Goal: Find specific page/section: Find specific page/section

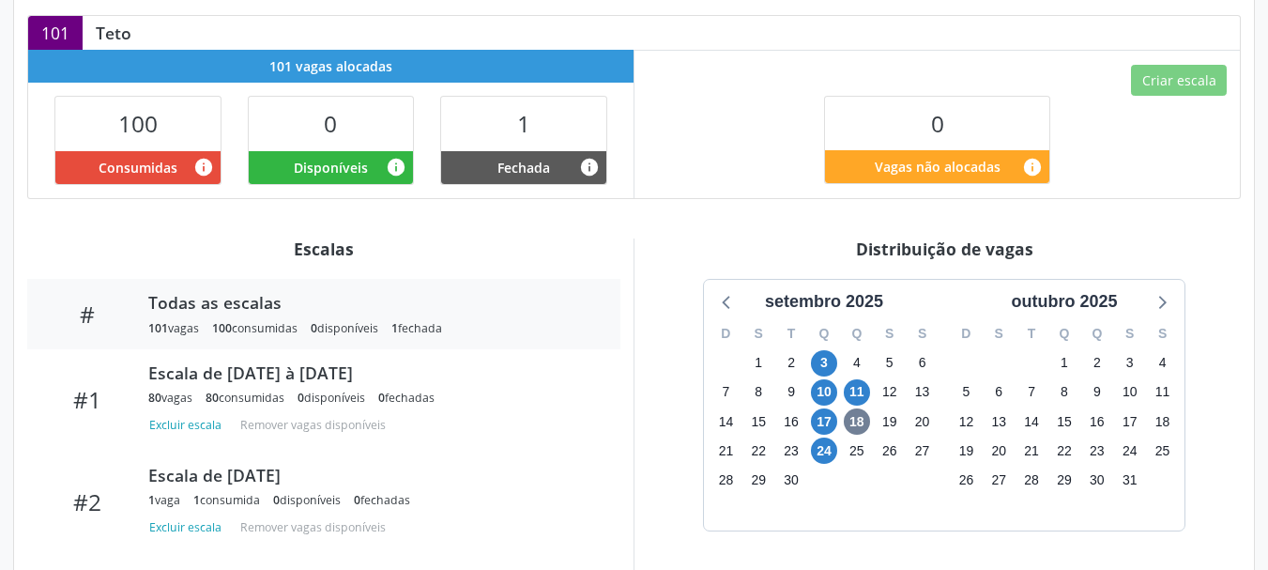
scroll to position [469, 0]
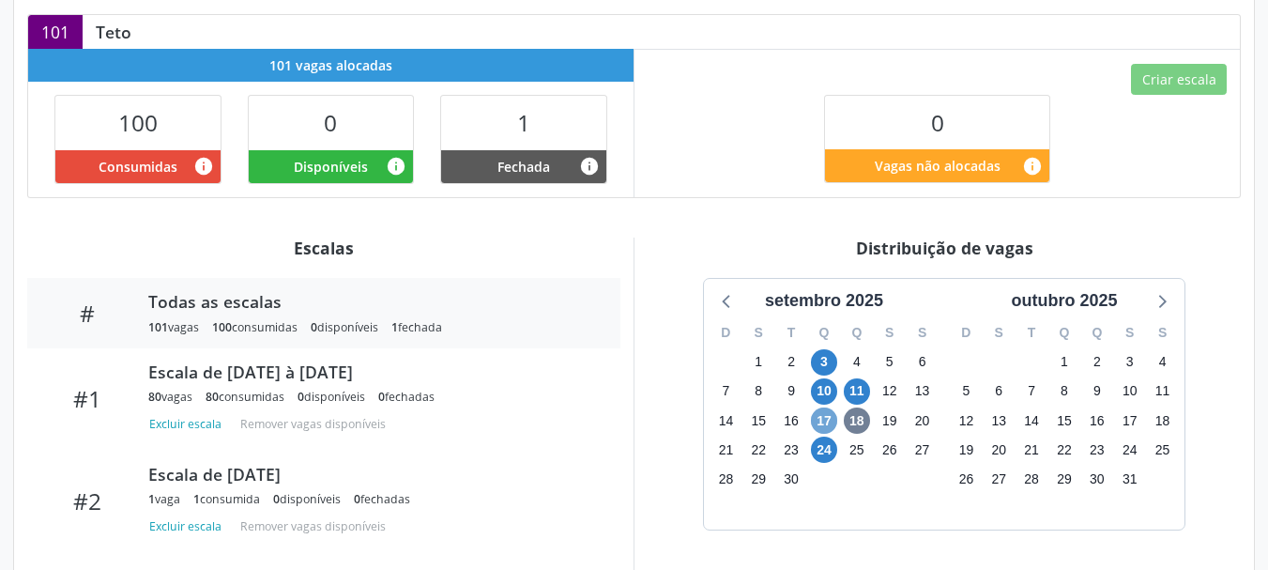
click at [824, 407] on span "17" at bounding box center [824, 420] width 26 height 26
click at [829, 407] on span "17" at bounding box center [824, 420] width 26 height 26
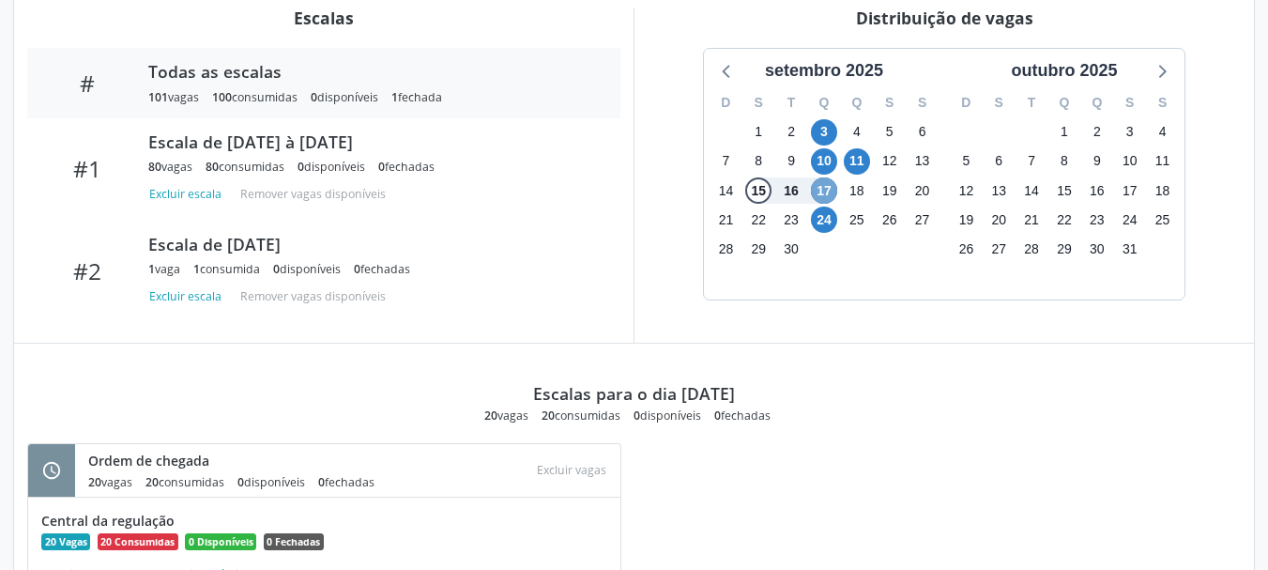
scroll to position [685, 0]
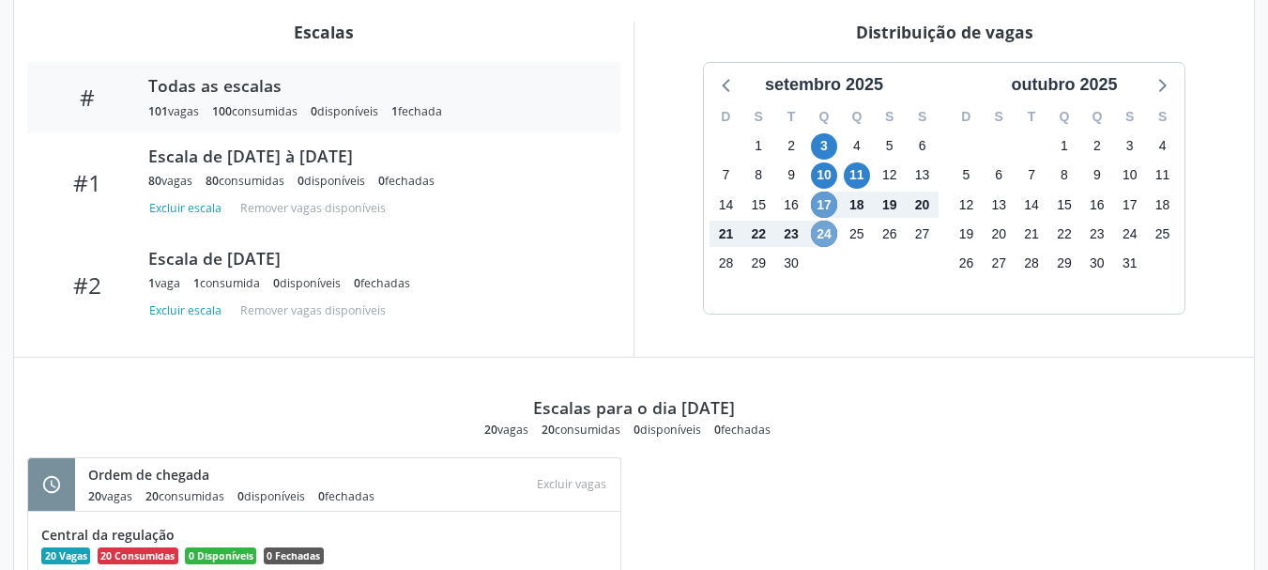
click at [833, 221] on span "24" at bounding box center [824, 234] width 26 height 26
click at [833, 217] on span "17" at bounding box center [824, 204] width 26 height 26
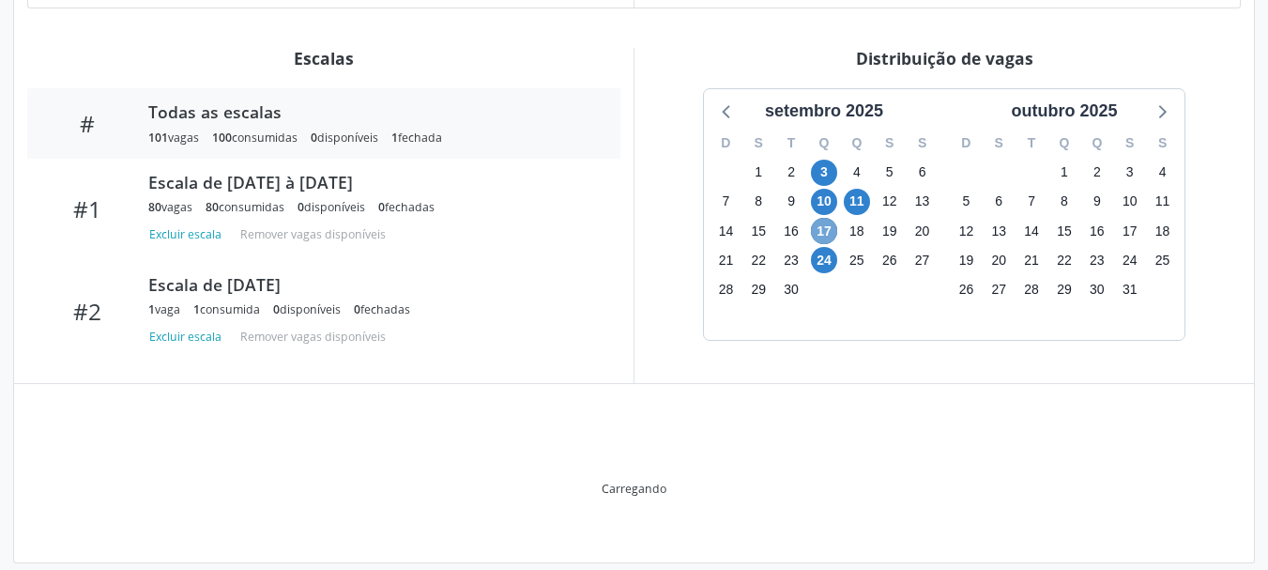
click at [833, 218] on span "17" at bounding box center [824, 231] width 26 height 26
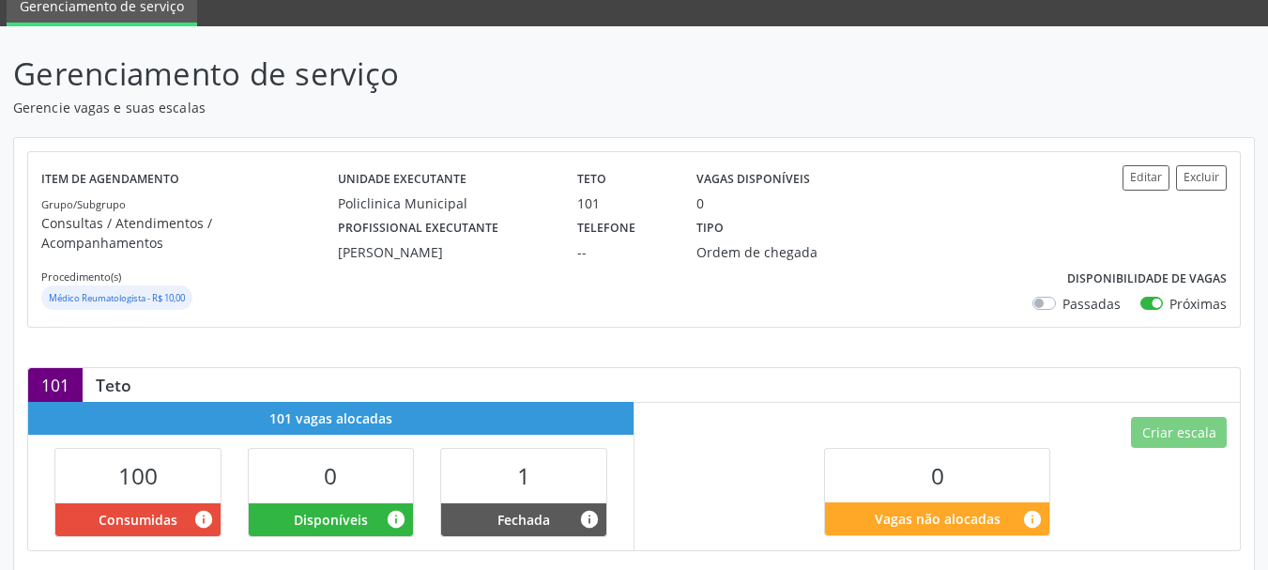
scroll to position [0, 0]
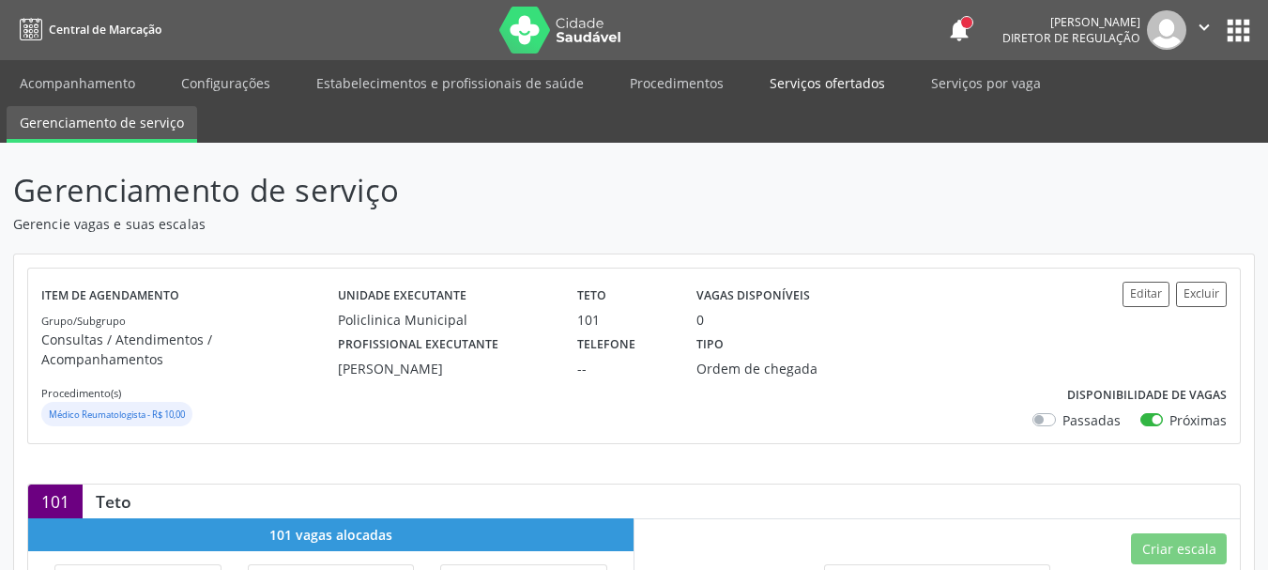
click at [842, 87] on link "Serviços ofertados" at bounding box center [828, 83] width 142 height 33
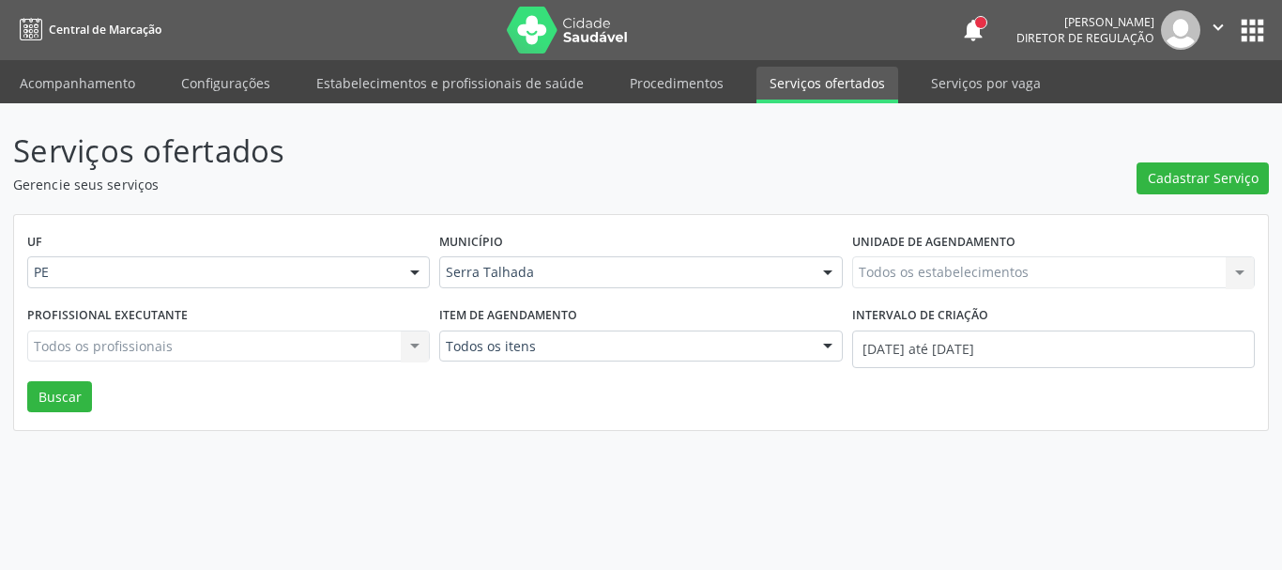
click at [964, 271] on div "Todos os estabelecimentos Todos os estabelecimentos Nenhum resultado encontrado…" at bounding box center [1053, 272] width 403 height 32
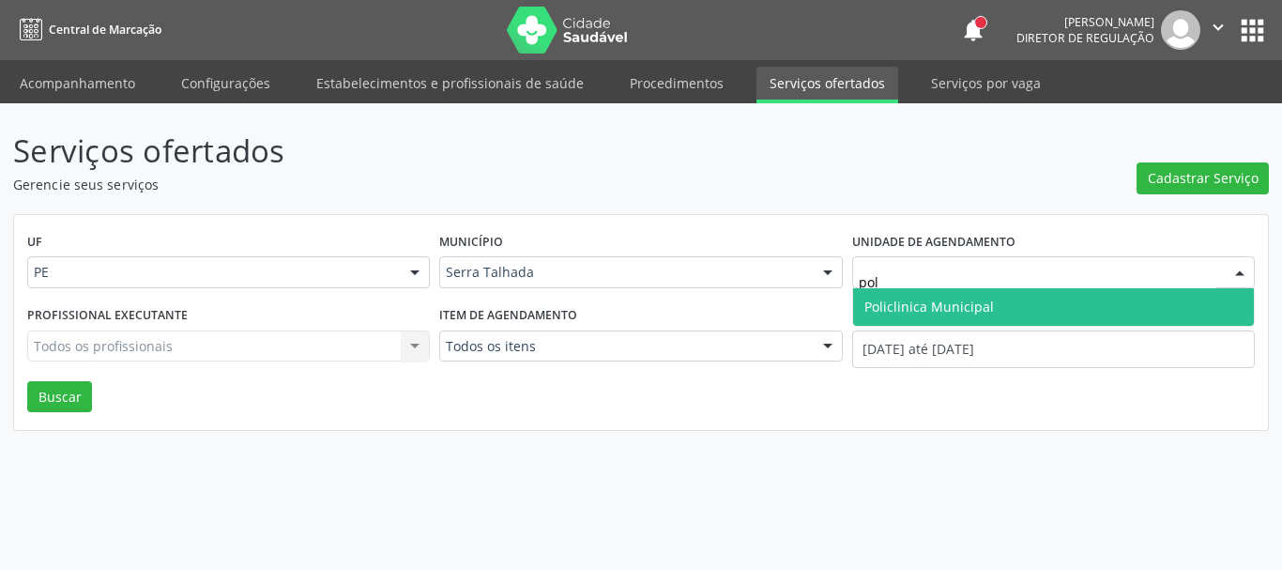
type input "poli"
click at [951, 311] on span "Policlinica Municipal" at bounding box center [929, 307] width 130 height 18
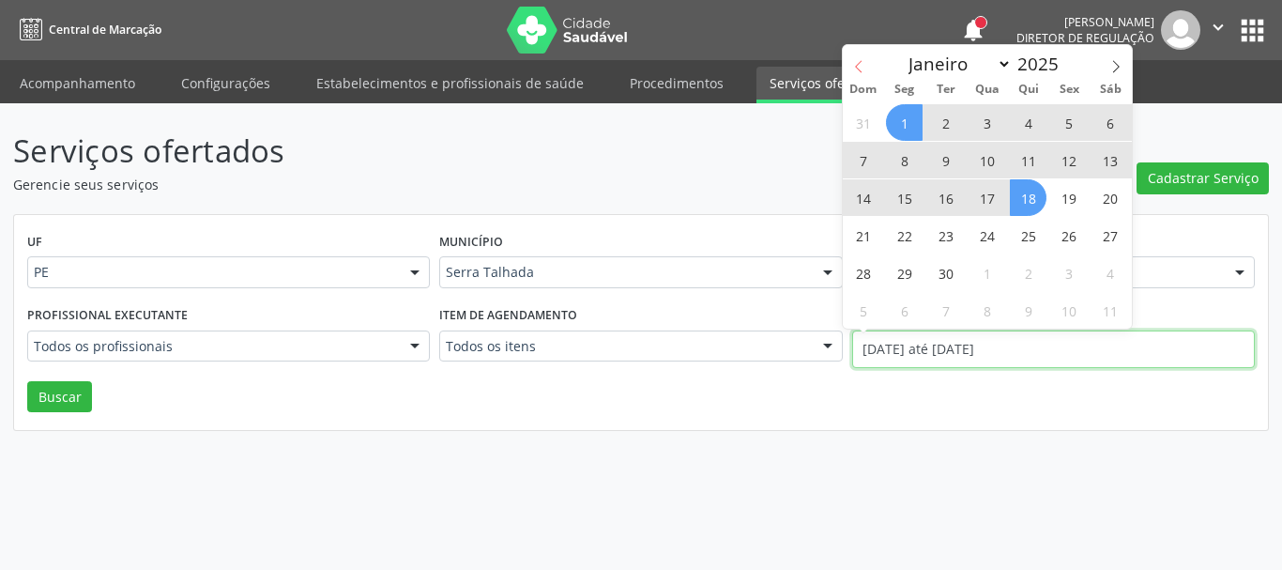
drag, startPoint x: 1009, startPoint y: 351, endPoint x: 863, endPoint y: 73, distance: 314.1
click at [1010, 350] on input "[DATE] até [DATE]" at bounding box center [1053, 349] width 403 height 38
click at [863, 73] on span at bounding box center [859, 61] width 32 height 32
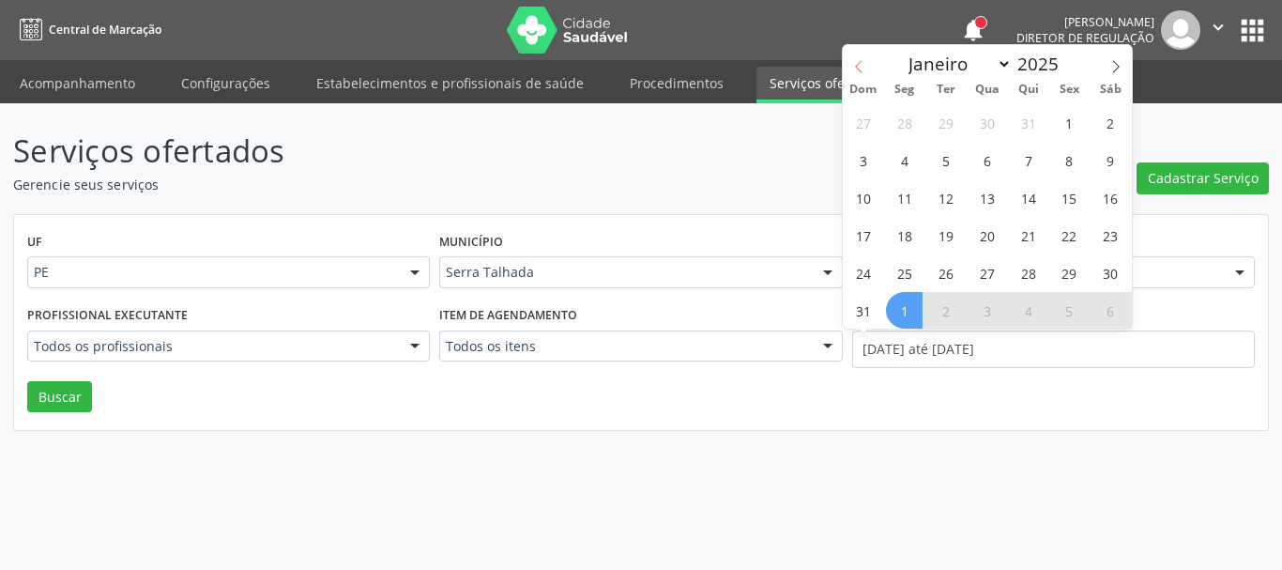
select select "7"
click at [1082, 124] on span "1" at bounding box center [1069, 122] width 37 height 37
type input "[DATE]"
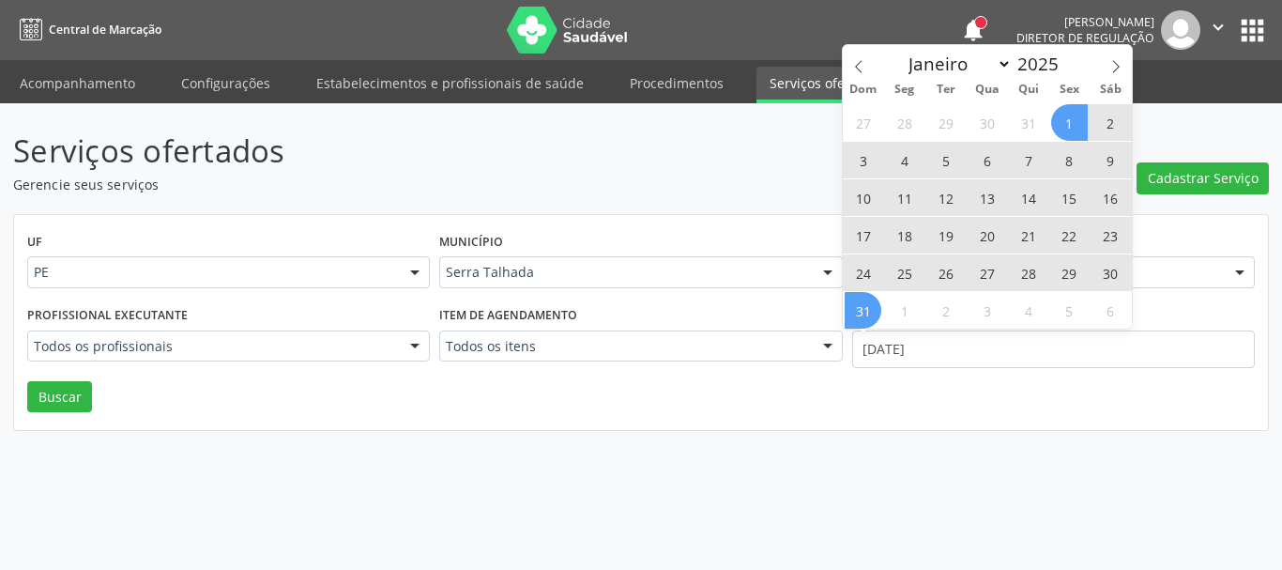
click at [873, 299] on span "31" at bounding box center [863, 310] width 37 height 37
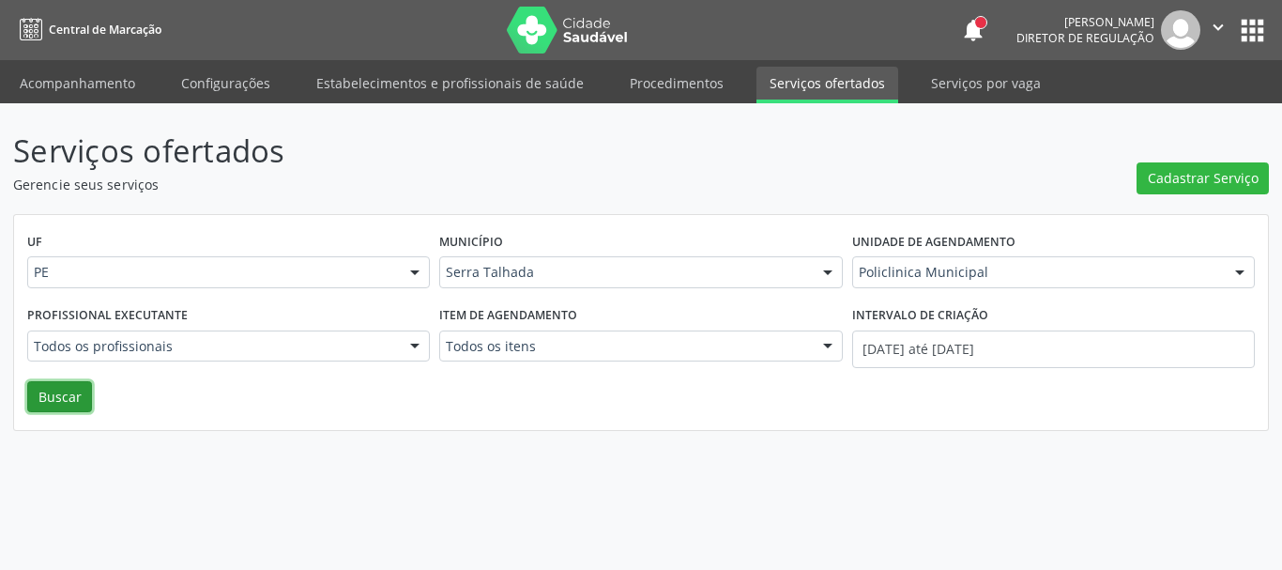
click at [43, 405] on button "Buscar" at bounding box center [59, 397] width 65 height 32
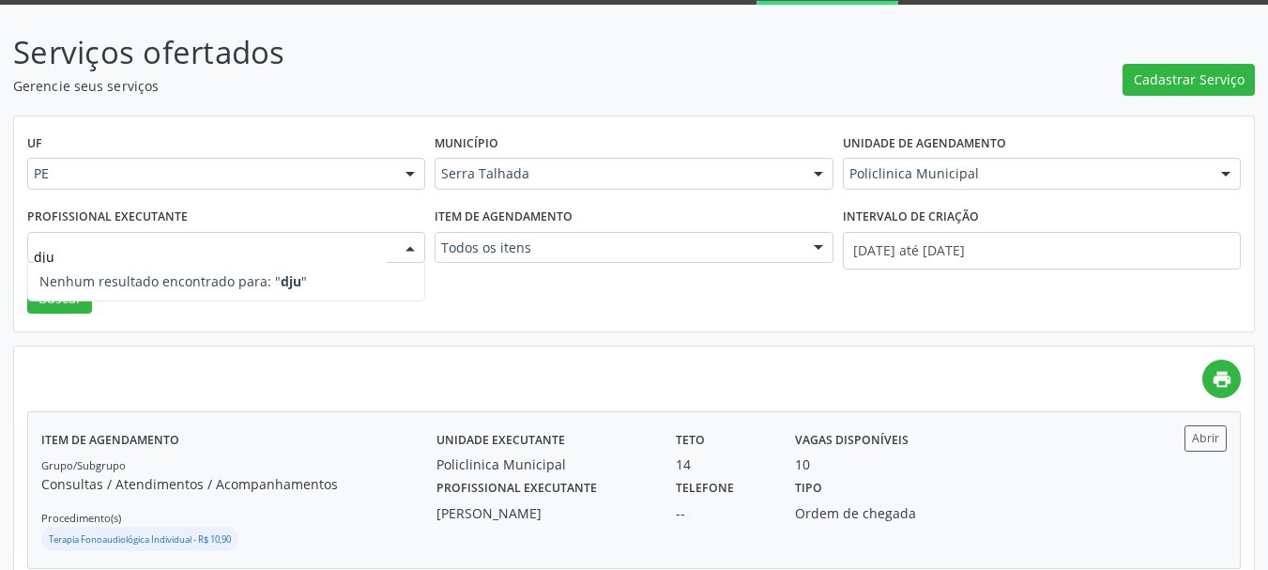
scroll to position [94, 0]
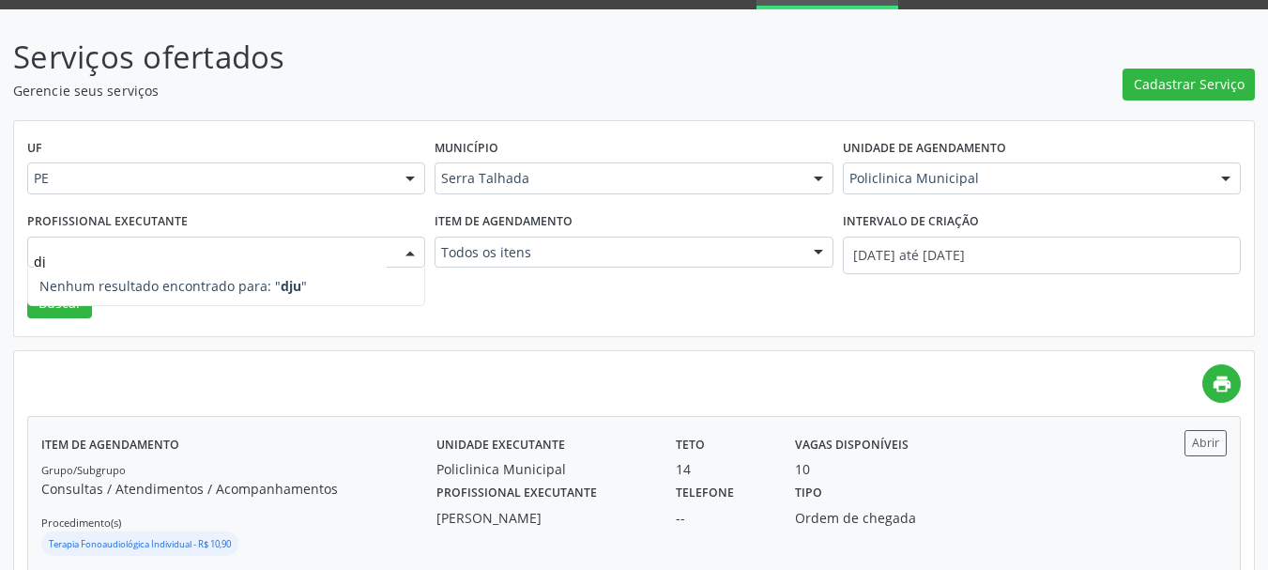
type input "d"
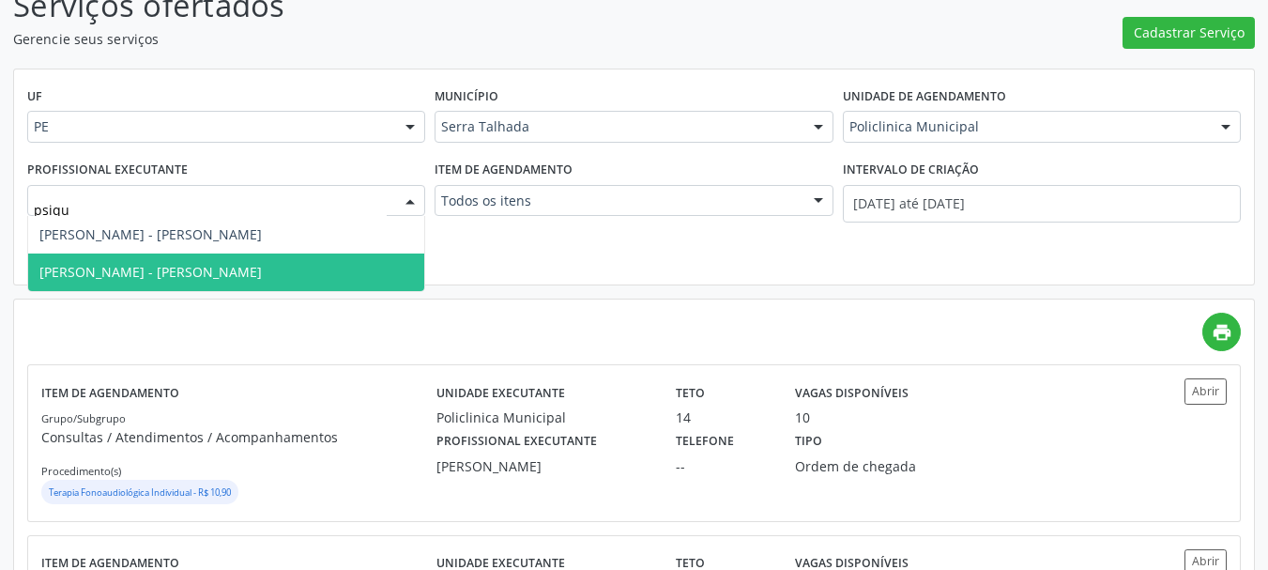
scroll to position [188, 0]
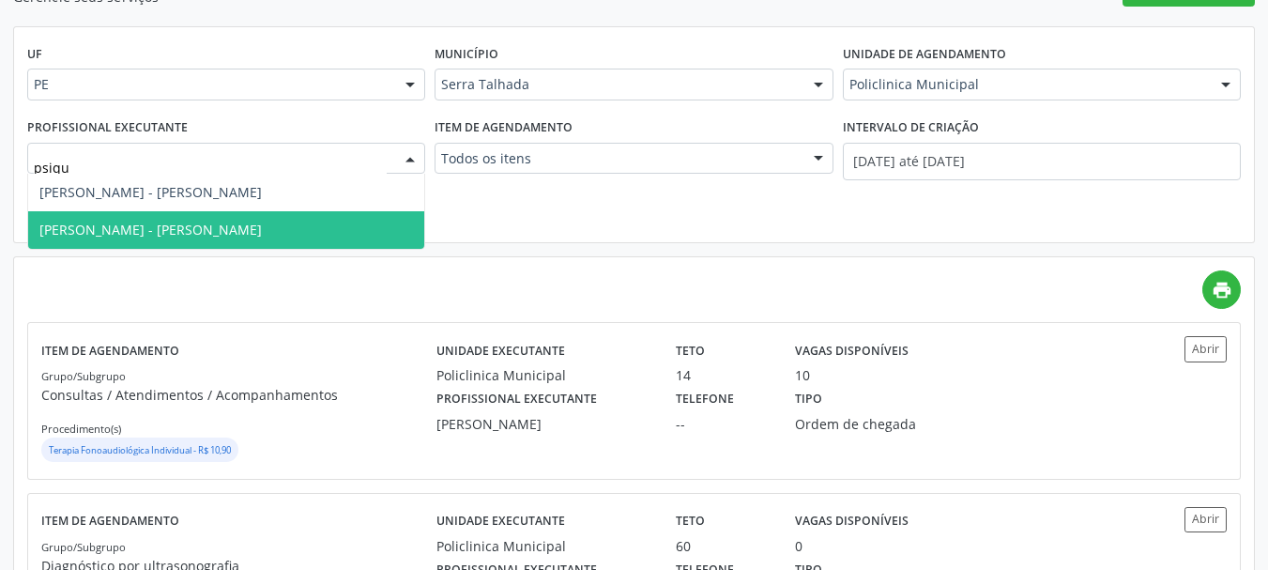
type input "psiqu"
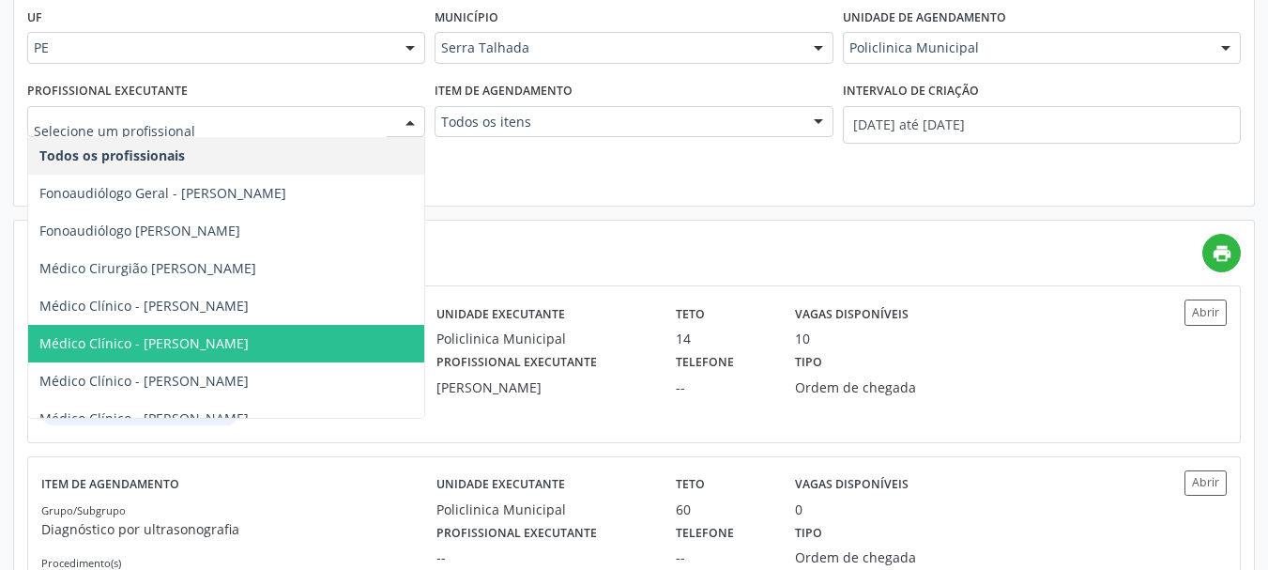
scroll to position [0, 0]
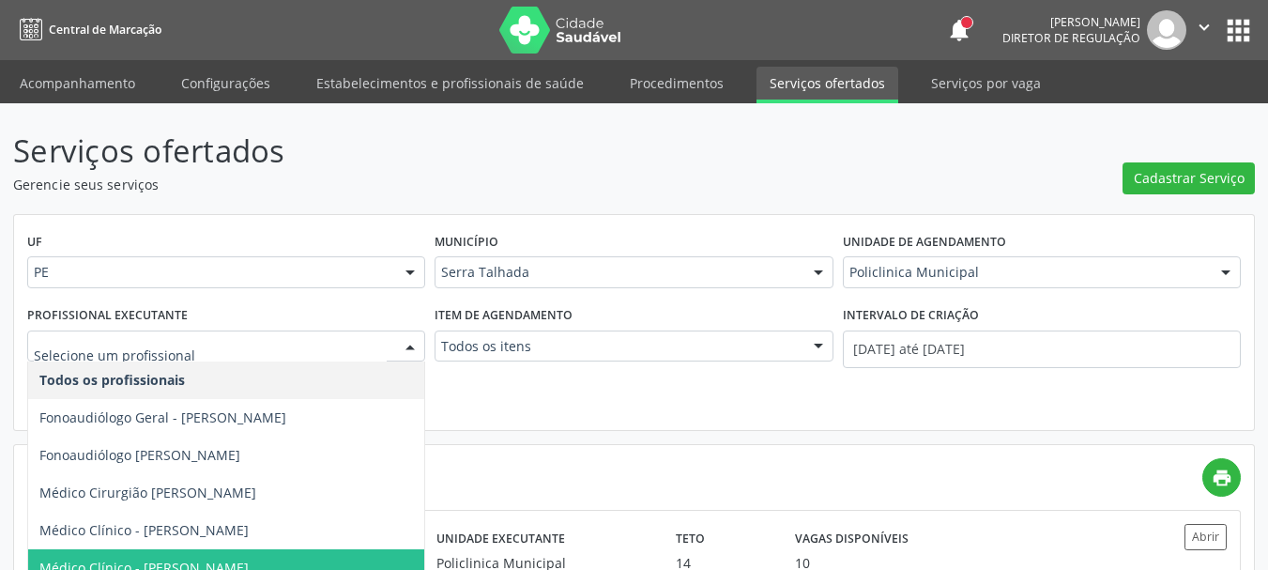
click at [1242, 35] on button "apps" at bounding box center [1238, 30] width 33 height 33
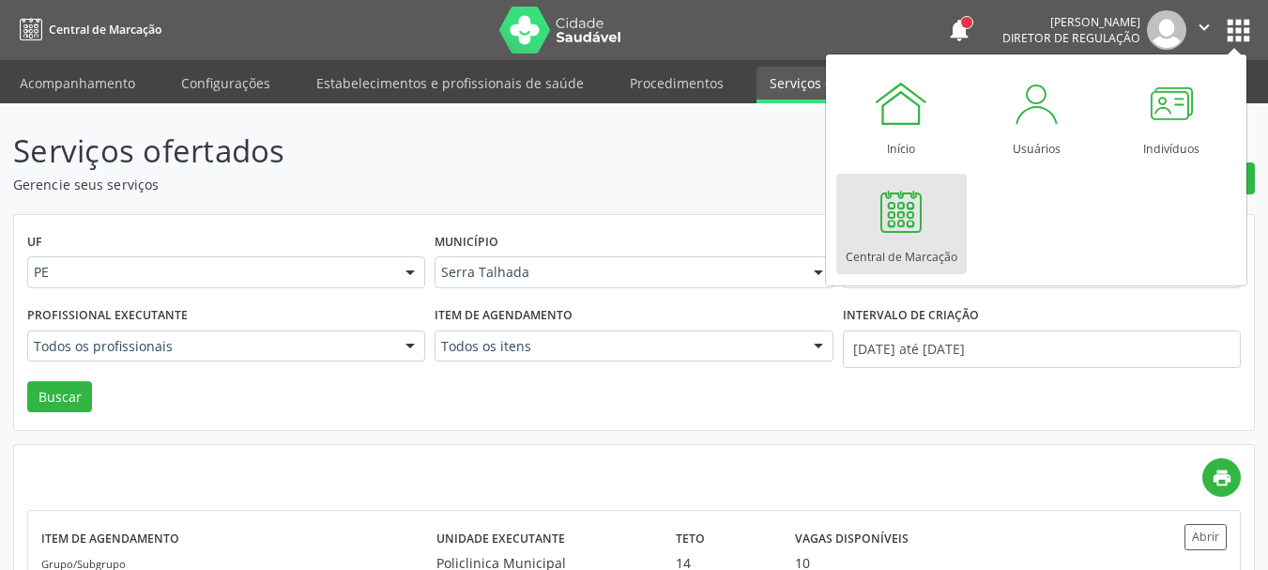
click at [939, 243] on div "Central de Marcação" at bounding box center [902, 251] width 112 height 25
